Goal: Information Seeking & Learning: Learn about a topic

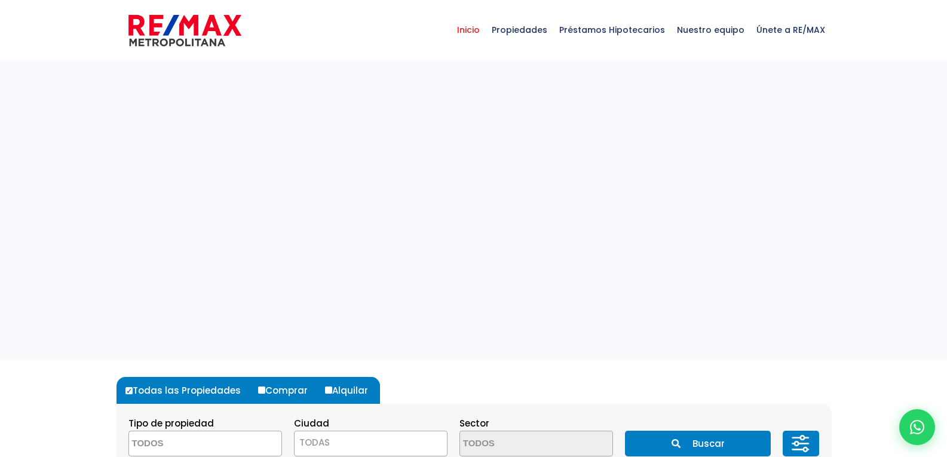
select select
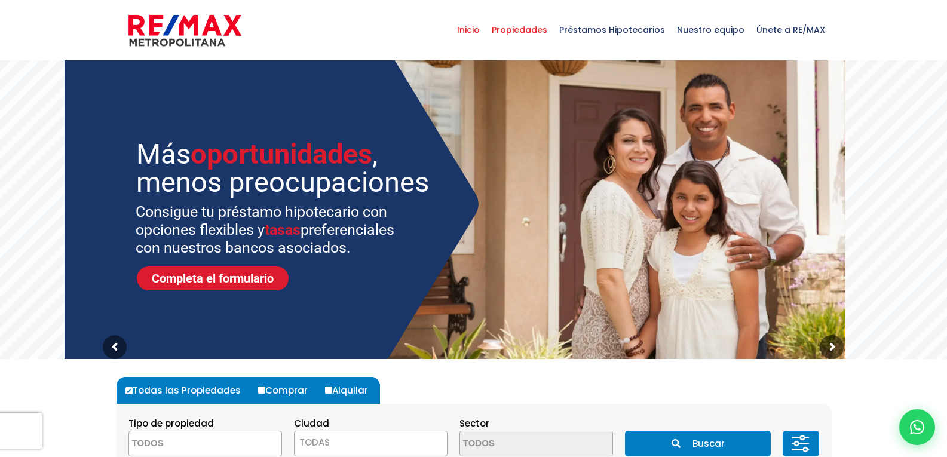
click at [538, 33] on span "Propiedades" at bounding box center [520, 30] width 68 height 36
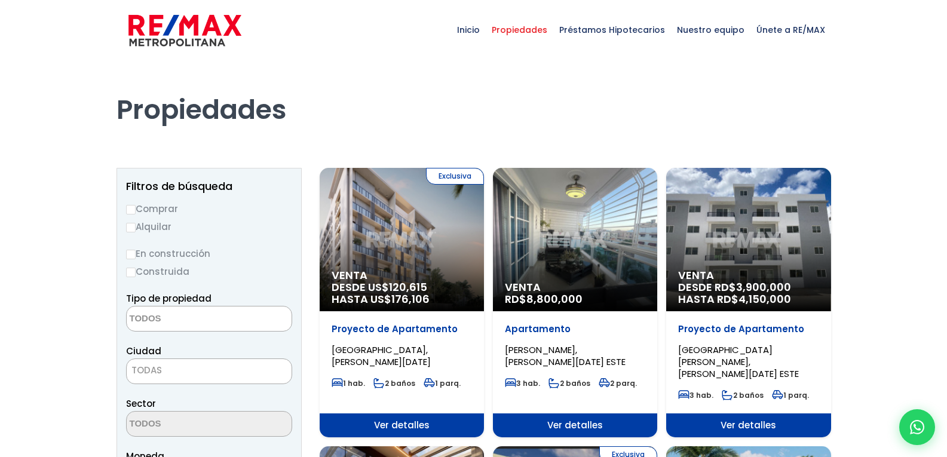
select select
click at [158, 210] on label "Comprar" at bounding box center [209, 208] width 166 height 15
click at [136, 210] on input "Comprar" at bounding box center [131, 210] width 10 height 10
radio input "true"
click at [155, 223] on label "Alquilar" at bounding box center [209, 226] width 166 height 15
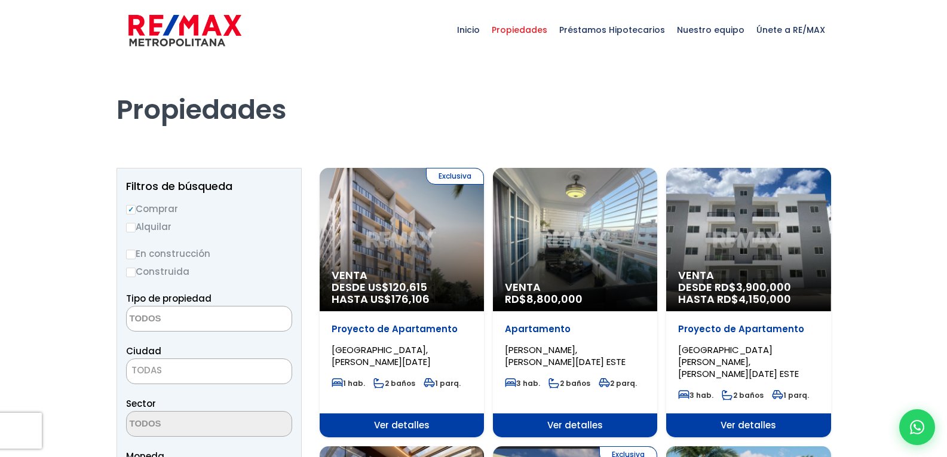
click at [136, 223] on input "Alquilar" at bounding box center [131, 228] width 10 height 10
radio input "true"
click at [161, 317] on textarea "Search" at bounding box center [185, 320] width 116 height 26
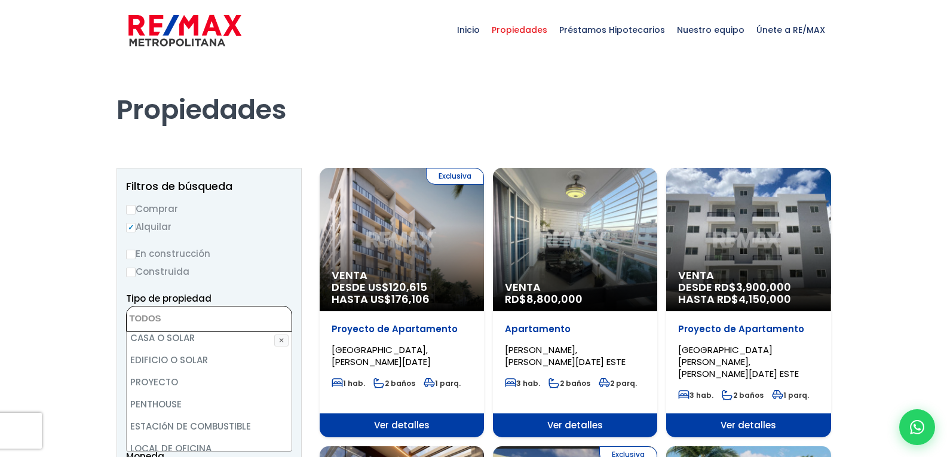
scroll to position [234, 0]
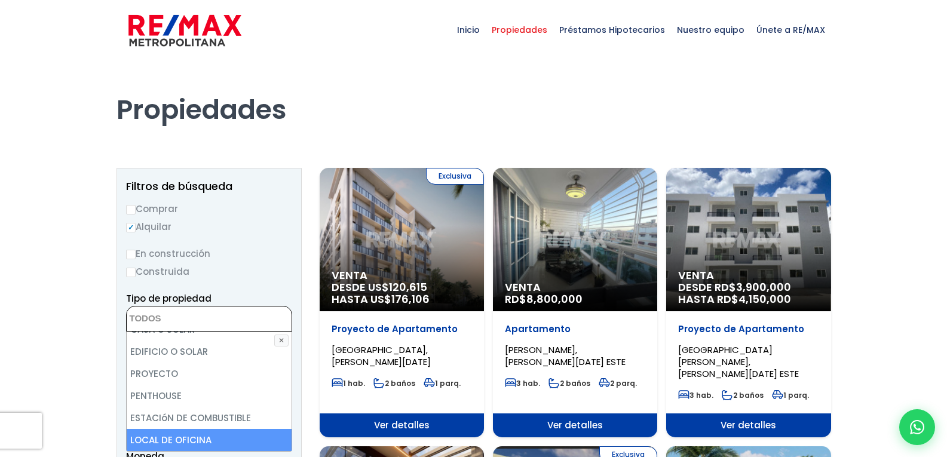
click at [197, 436] on li "LOCAL DE OFICINA" at bounding box center [209, 440] width 165 height 22
select select "office+site"
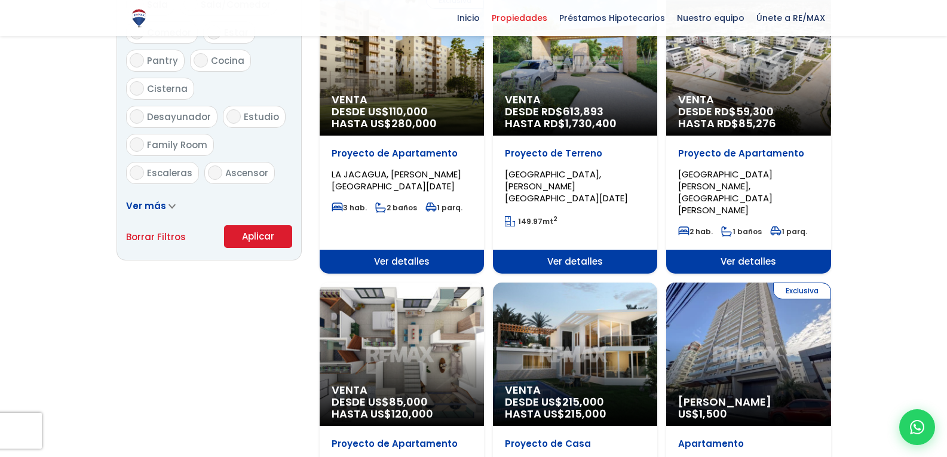
scroll to position [726, 0]
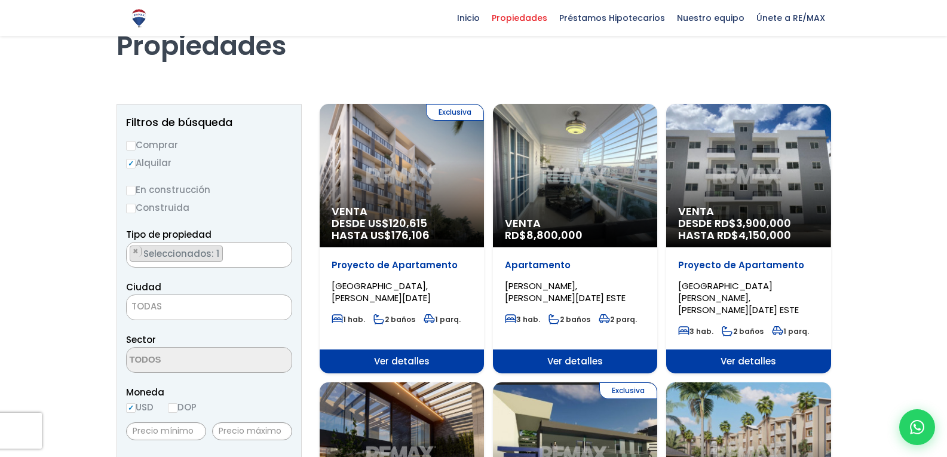
scroll to position [54, 0]
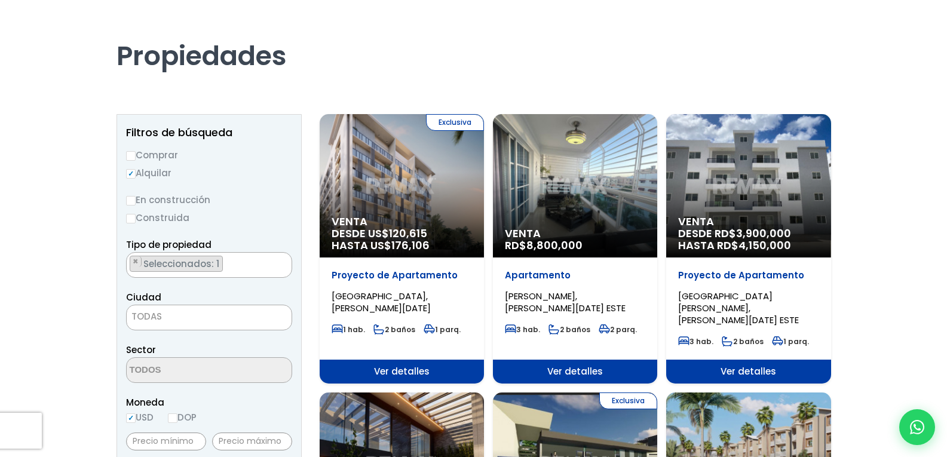
click at [205, 268] on span "Seleccionados: 1" at bounding box center [182, 264] width 80 height 13
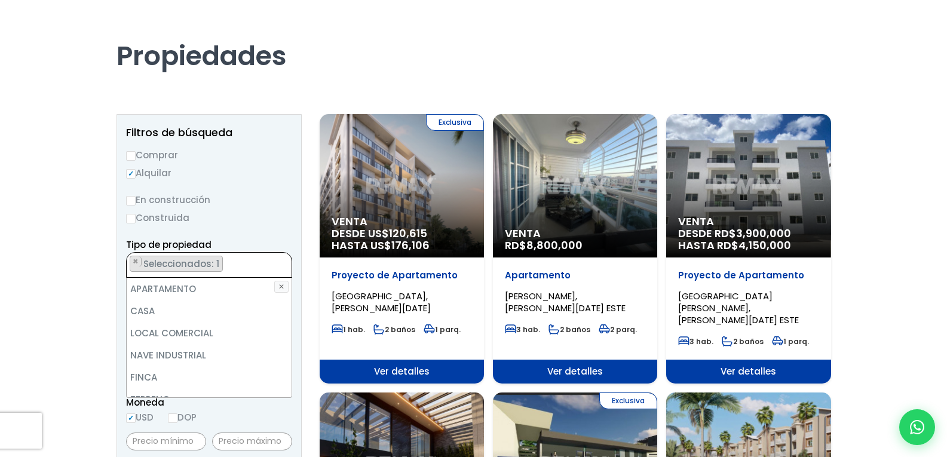
scroll to position [234, 0]
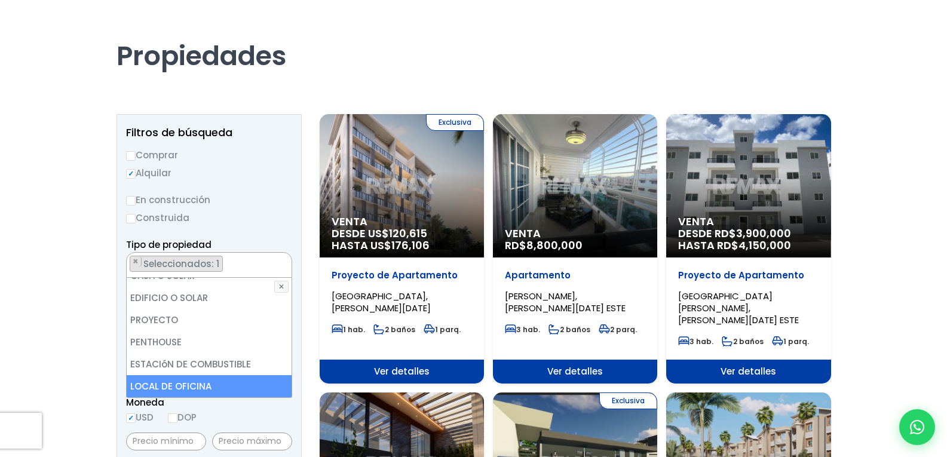
click at [164, 382] on li "LOCAL DE OFICINA" at bounding box center [209, 386] width 165 height 22
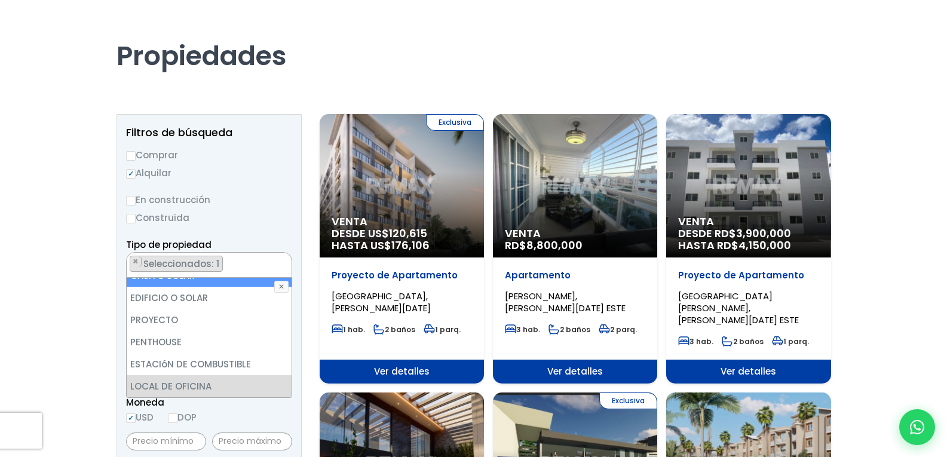
click at [189, 268] on span "Seleccionados: 1" at bounding box center [182, 264] width 80 height 13
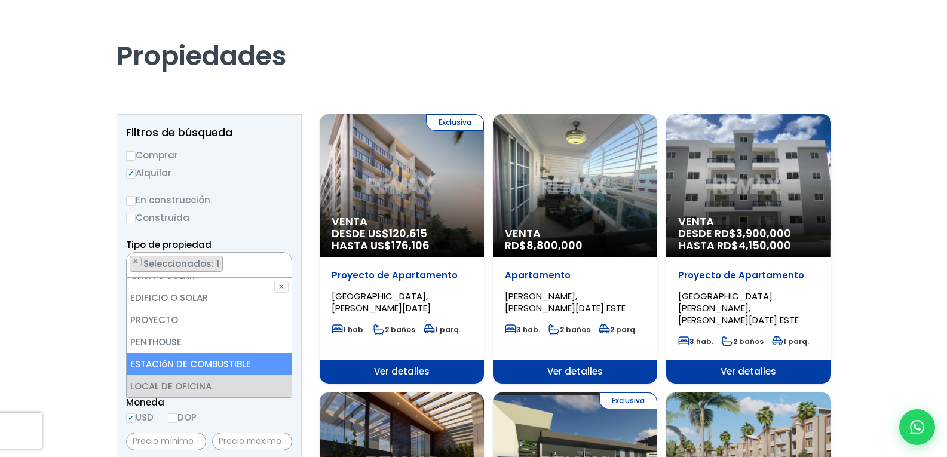
click at [160, 373] on li "ESTACIóN DE COMBUSTIBLE" at bounding box center [209, 364] width 165 height 22
click at [174, 362] on li "ESTACIóN DE COMBUSTIBLE" at bounding box center [209, 364] width 165 height 22
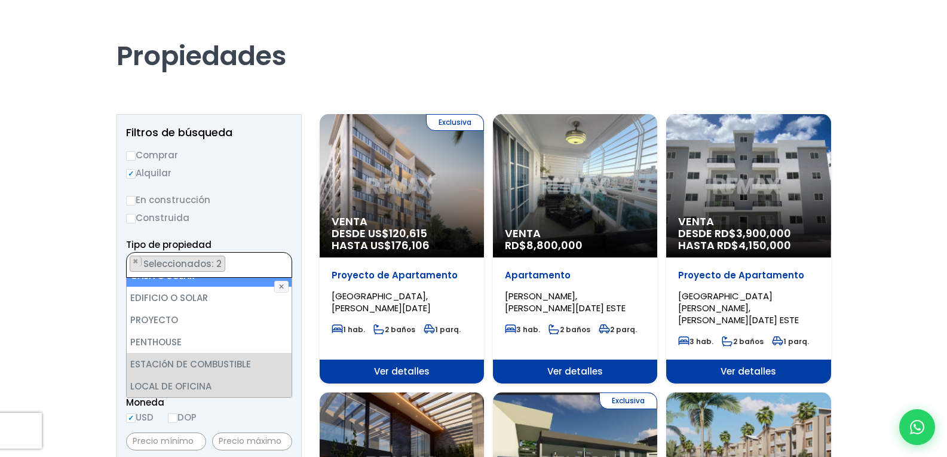
click at [217, 265] on span "Seleccionados: 2" at bounding box center [183, 264] width 82 height 13
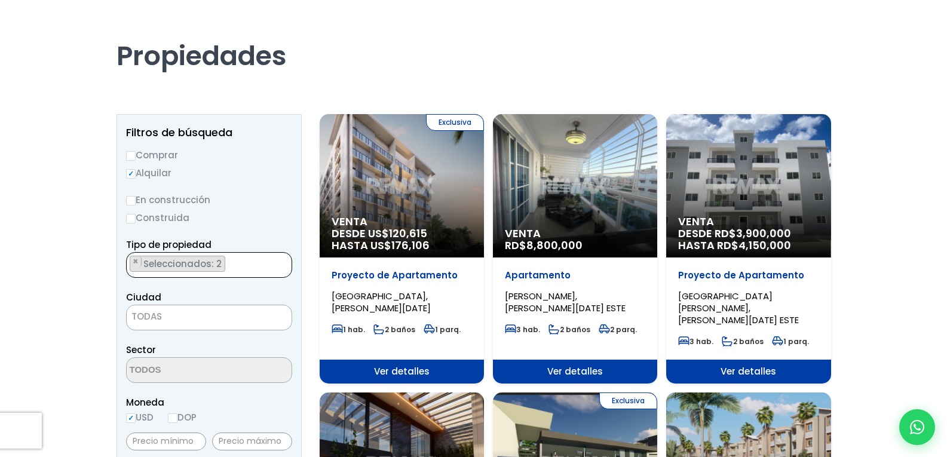
click at [226, 262] on ul "× Seleccionados: 2 × Seleccionados: 2" at bounding box center [202, 266] width 150 height 26
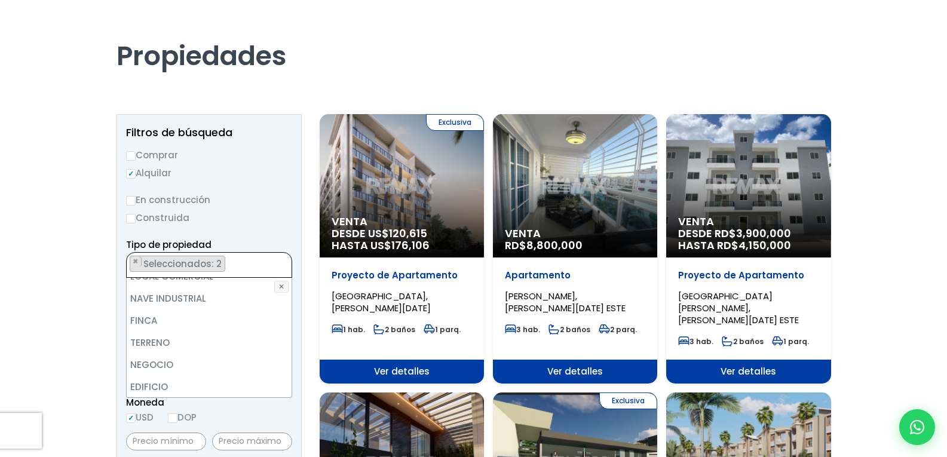
scroll to position [0, 0]
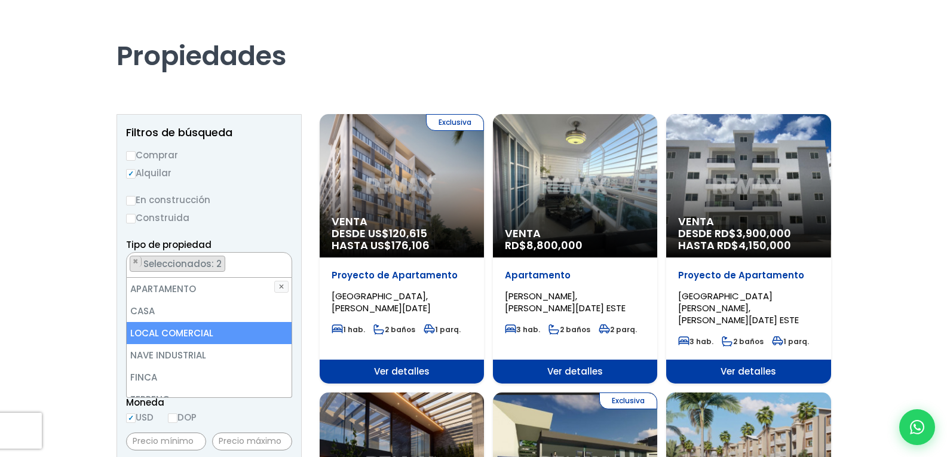
click at [183, 339] on li "LOCAL COMERCIAL" at bounding box center [209, 333] width 165 height 22
select select "comercial+site"
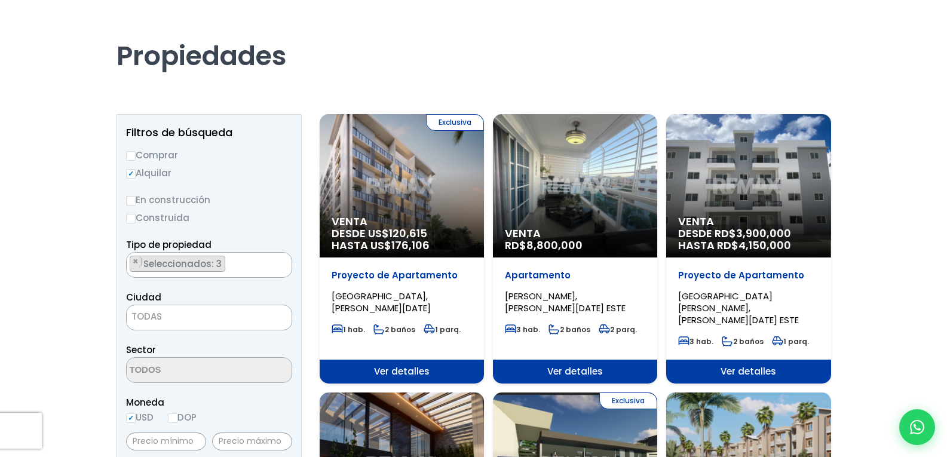
click at [261, 173] on label "Alquilar" at bounding box center [209, 172] width 166 height 15
click at [136, 173] on input "Alquilar" at bounding box center [131, 174] width 10 height 10
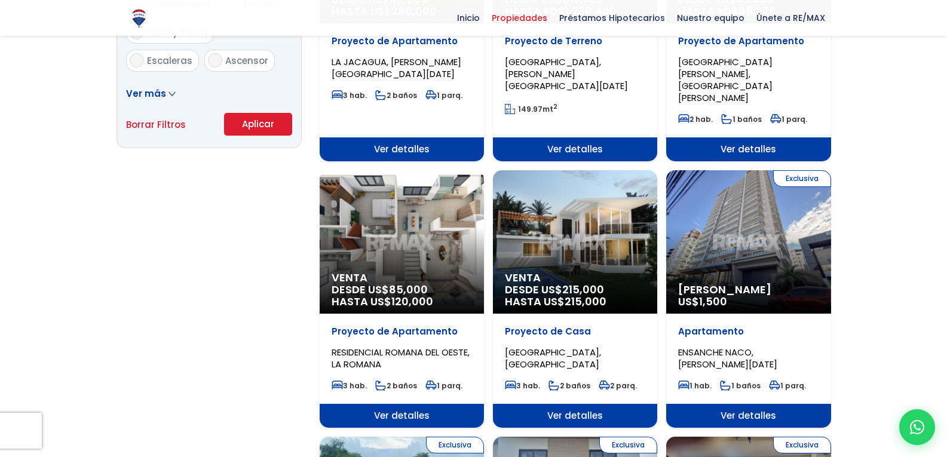
scroll to position [868, 0]
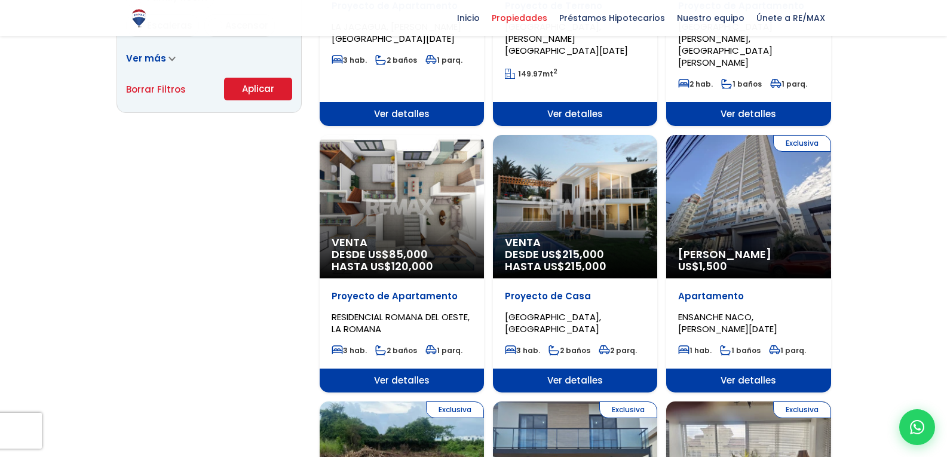
click at [234, 82] on button "Aplicar" at bounding box center [258, 89] width 68 height 23
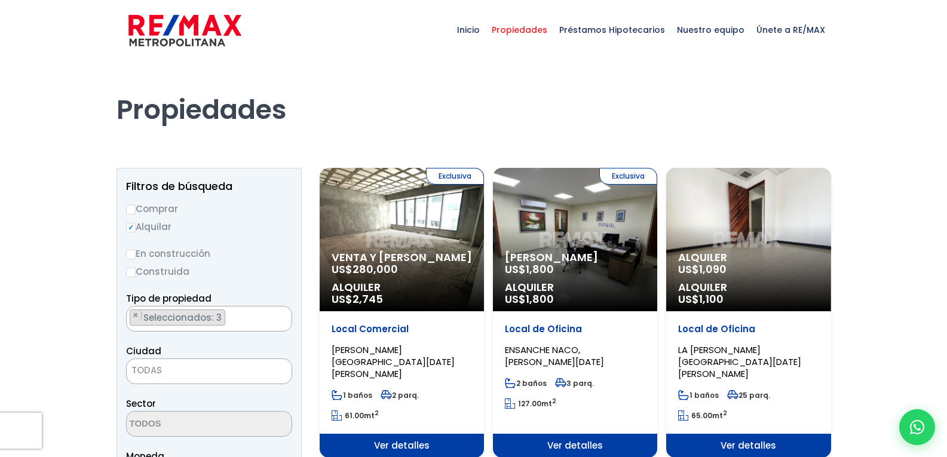
click at [446, 335] on p "Local Comercial" at bounding box center [402, 329] width 140 height 12
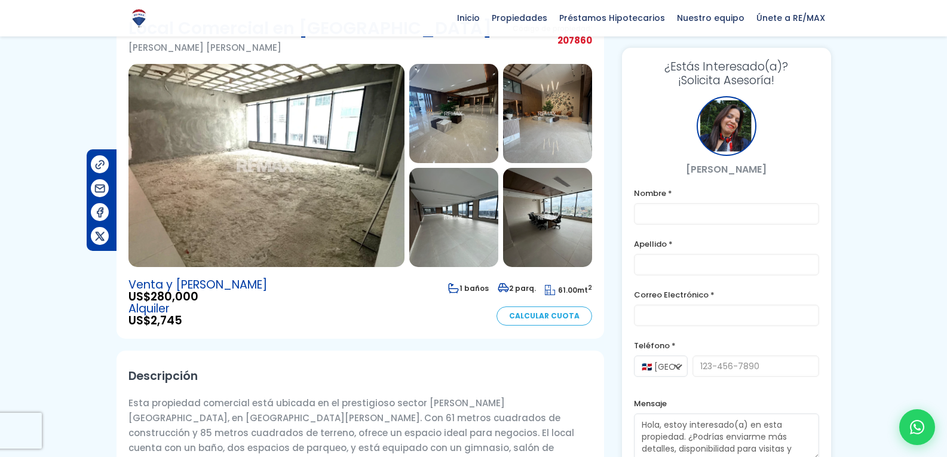
scroll to position [66, 0]
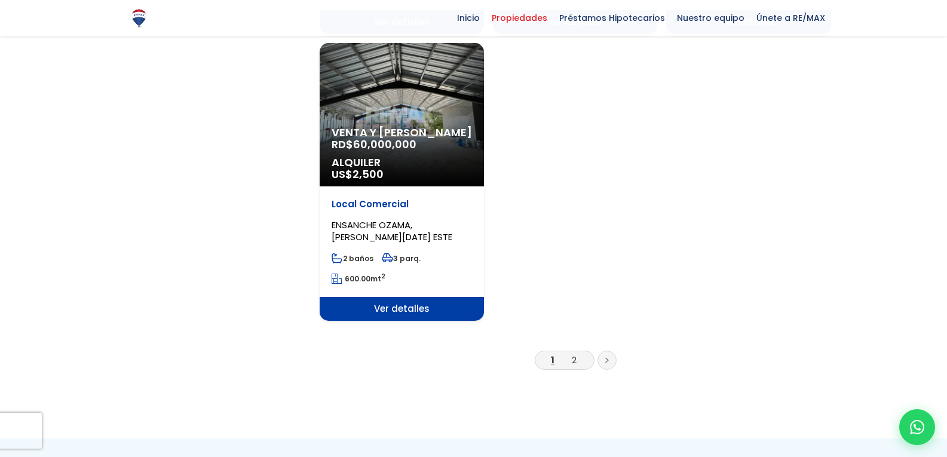
scroll to position [1597, 0]
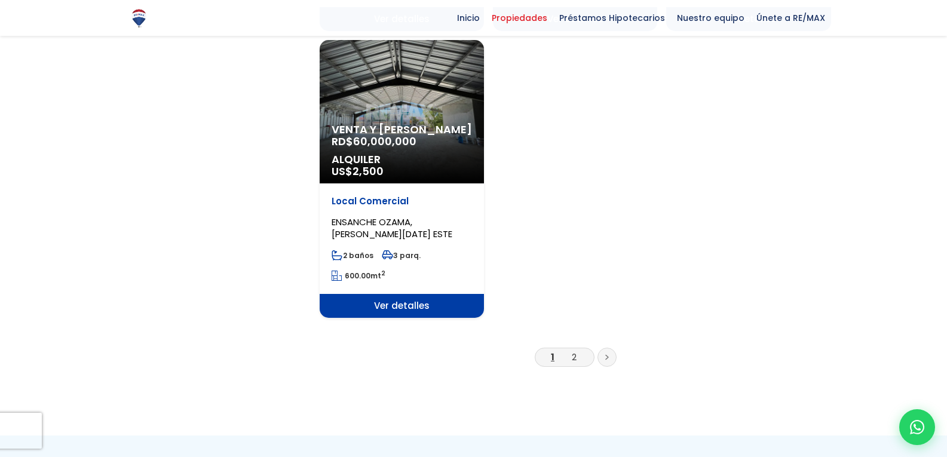
click at [604, 348] on link at bounding box center [606, 357] width 19 height 19
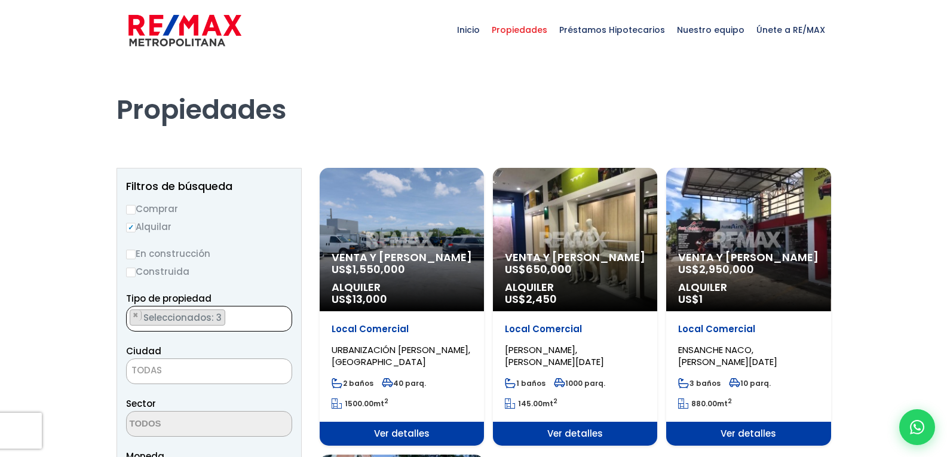
click at [231, 315] on ul "× Seleccionados: 3 × Seleccionados: 3 × Seleccionados: 3" at bounding box center [202, 320] width 150 height 26
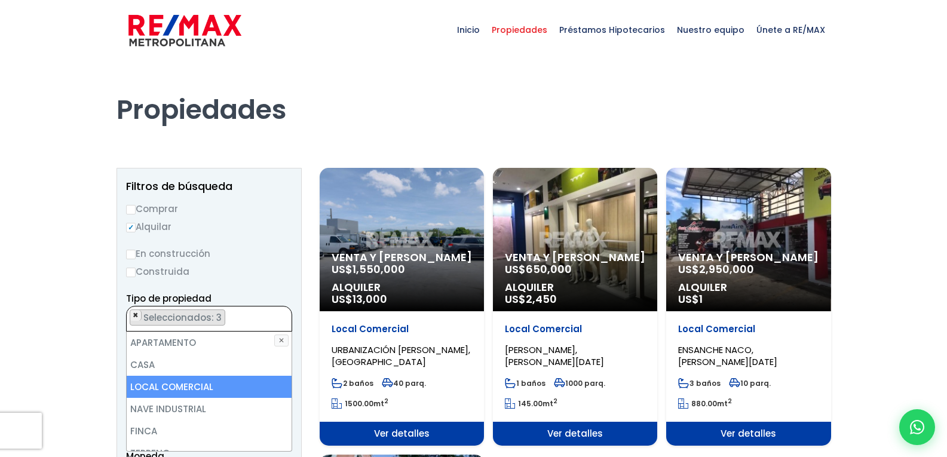
click at [137, 314] on span "×" at bounding box center [136, 315] width 6 height 11
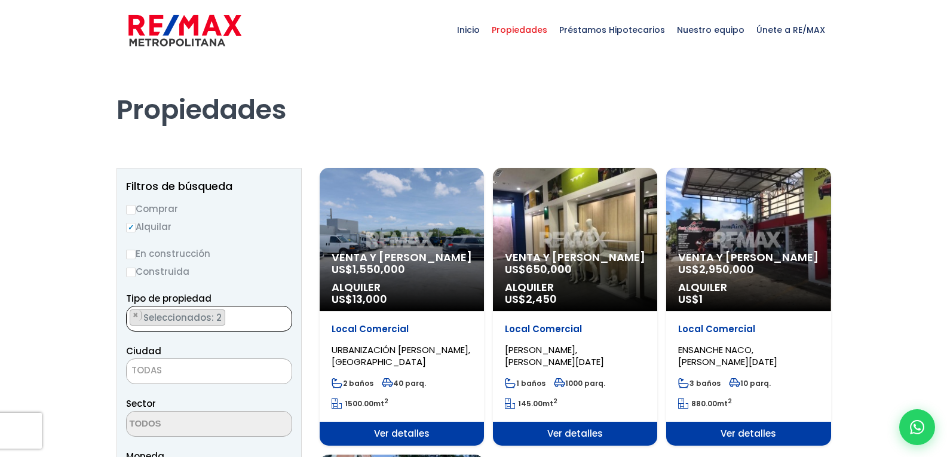
scroll to position [27, 0]
click at [137, 314] on span "×" at bounding box center [136, 315] width 6 height 11
select select "office+site"
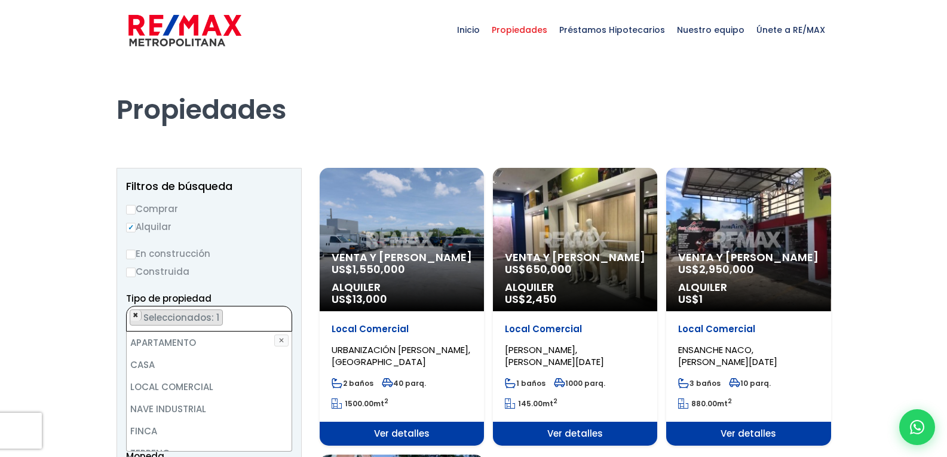
scroll to position [234, 0]
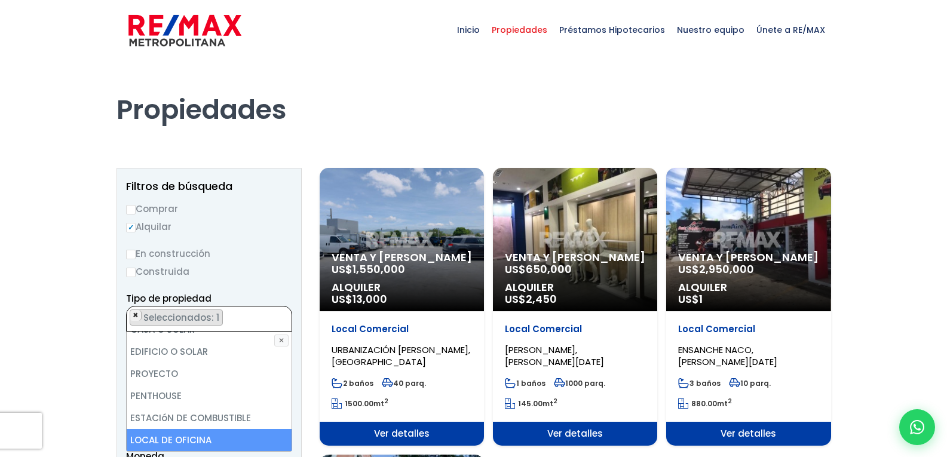
click at [137, 314] on span "×" at bounding box center [136, 315] width 6 height 11
select select
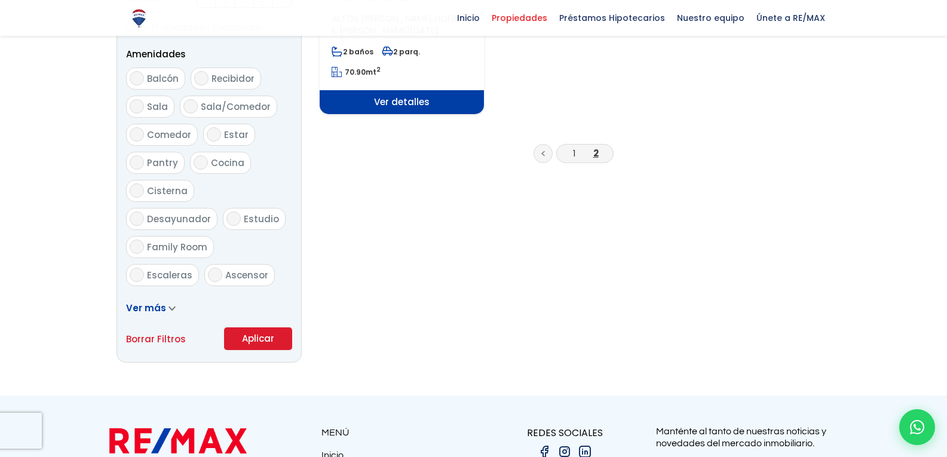
scroll to position [628, 0]
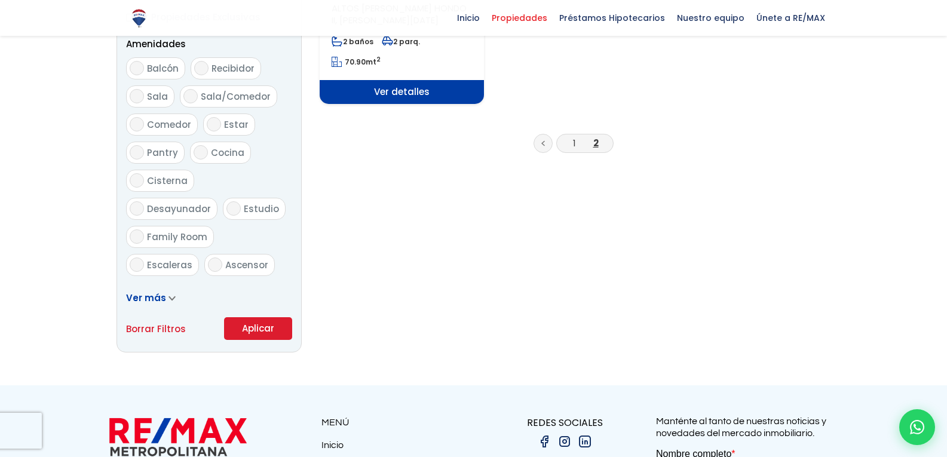
click at [244, 331] on button "Aplicar" at bounding box center [258, 328] width 68 height 23
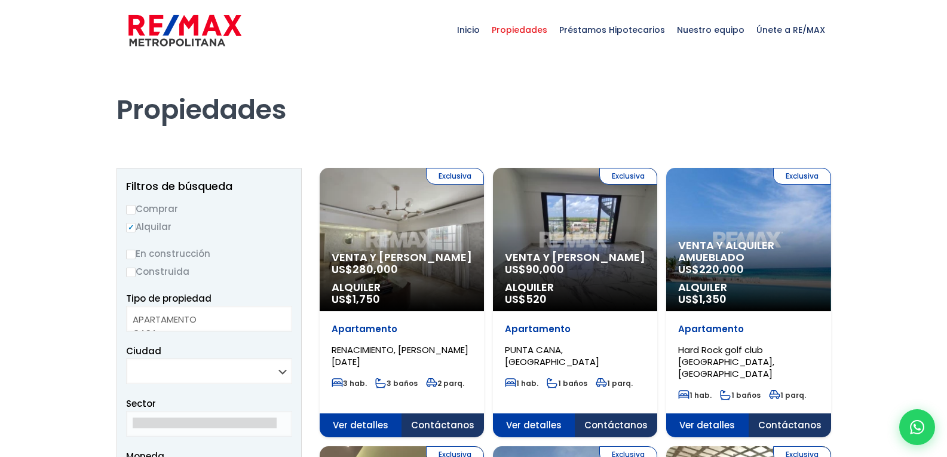
select select
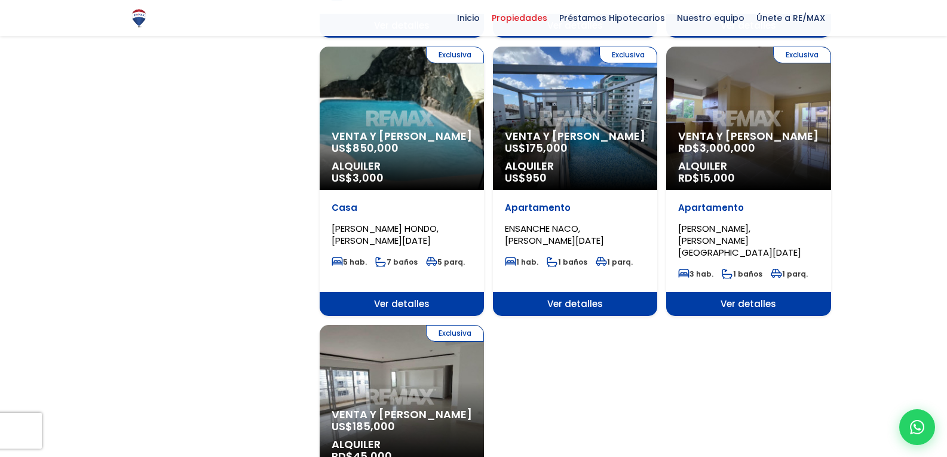
scroll to position [1257, 0]
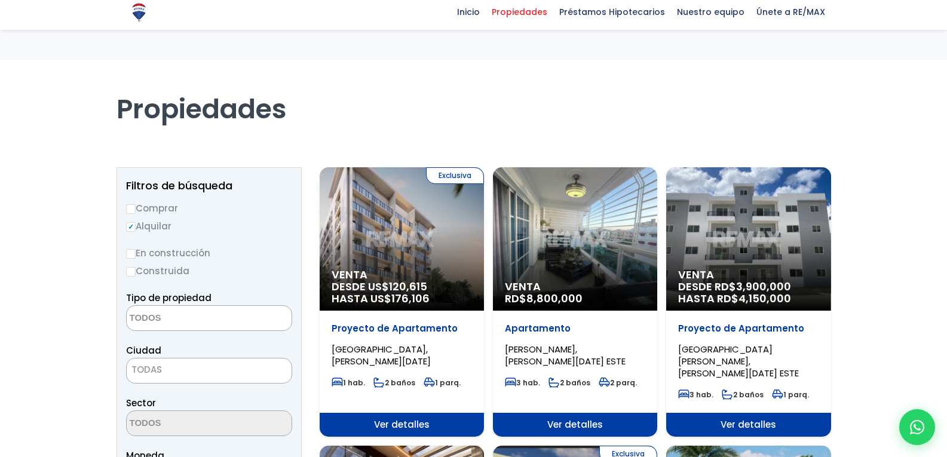
select select "comercial+site"
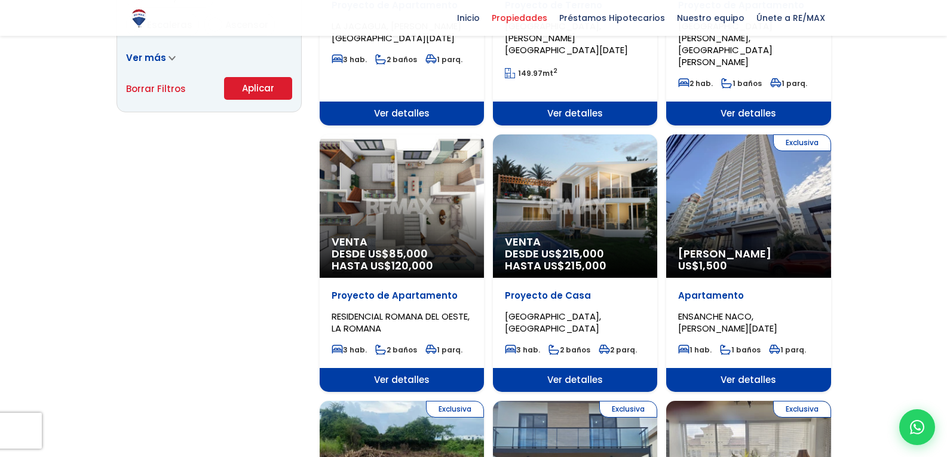
scroll to position [868, 0]
